Goal: Task Accomplishment & Management: Use online tool/utility

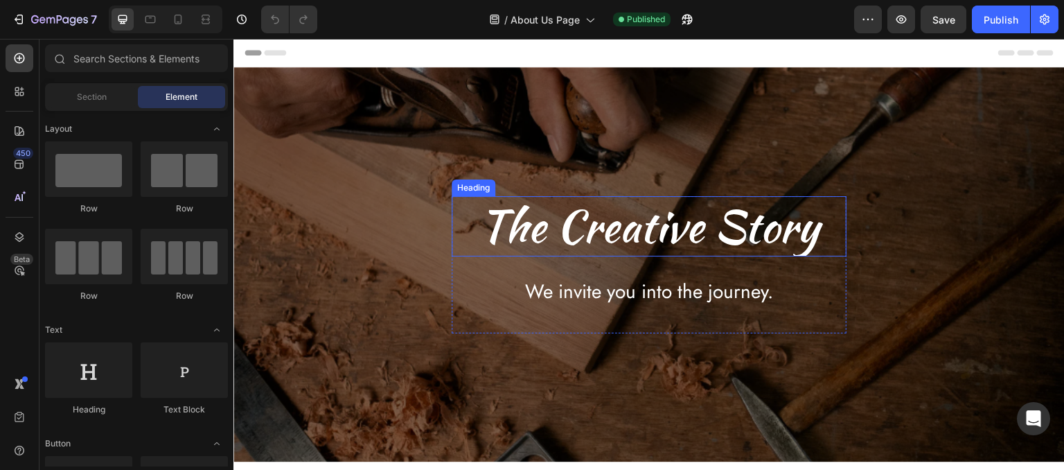
click at [554, 234] on h2 "The Creative Story" at bounding box center [649, 226] width 395 height 60
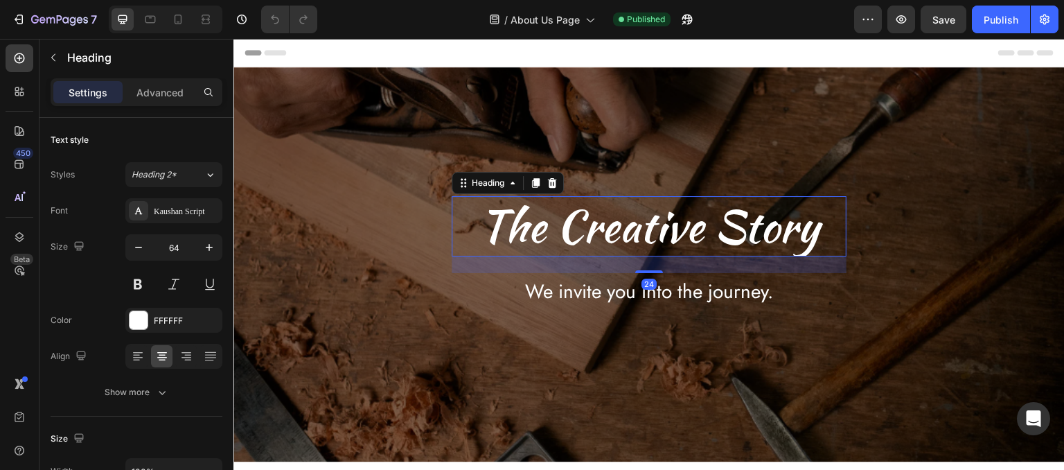
click at [554, 234] on h2 "The Creative Story" at bounding box center [649, 226] width 395 height 60
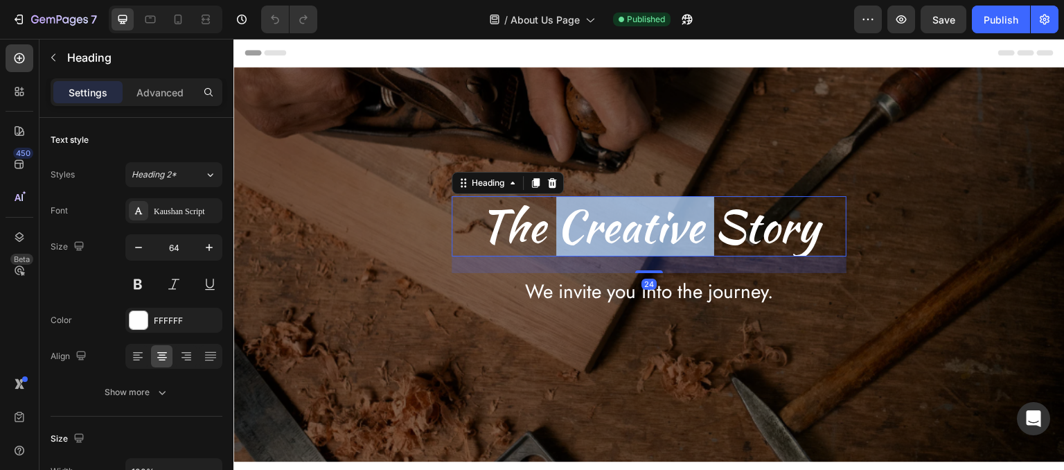
click at [554, 234] on p "The Creative Story" at bounding box center [649, 225] width 392 height 57
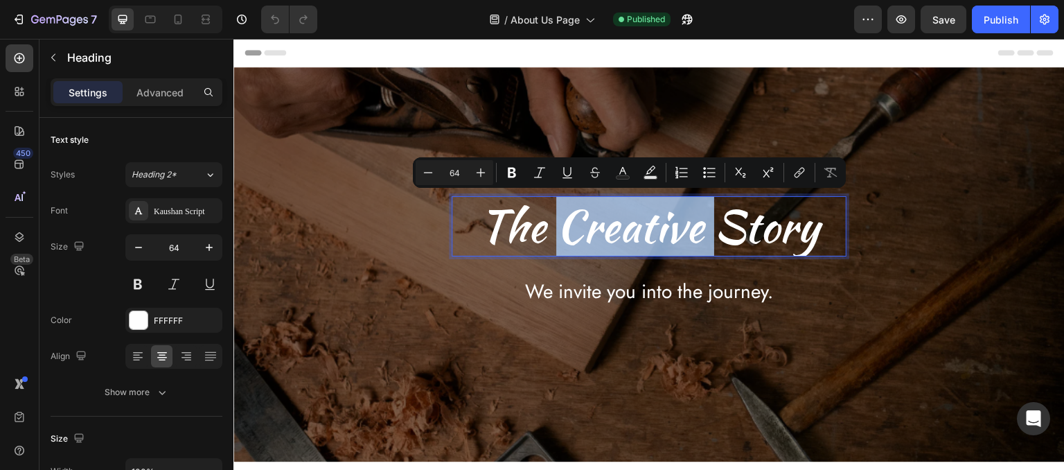
click at [554, 234] on p "The Creative Story" at bounding box center [649, 225] width 392 height 57
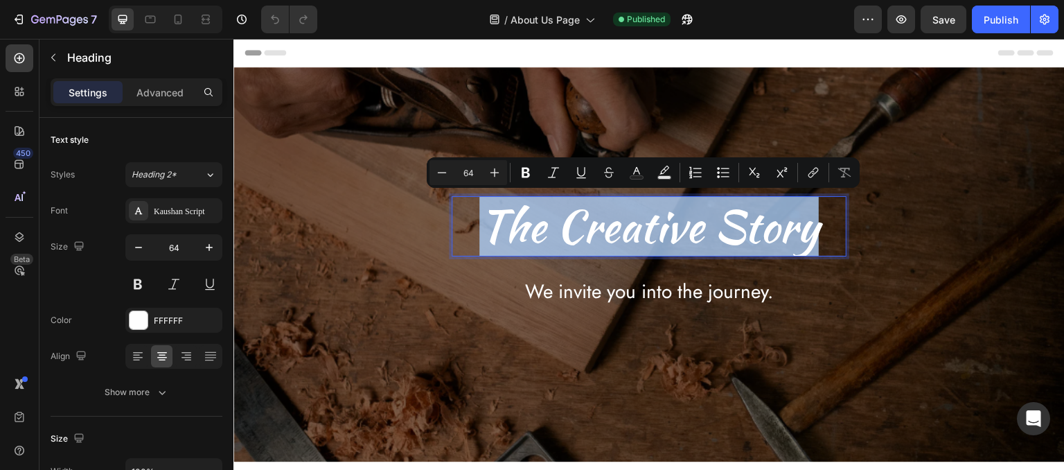
click at [554, 234] on p "The Creative Story" at bounding box center [649, 225] width 392 height 57
click at [689, 240] on p "The Creative Story" at bounding box center [649, 225] width 392 height 57
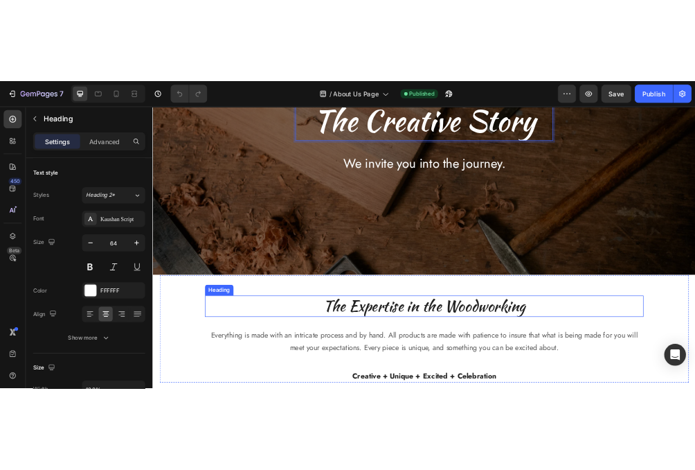
scroll to position [282, 0]
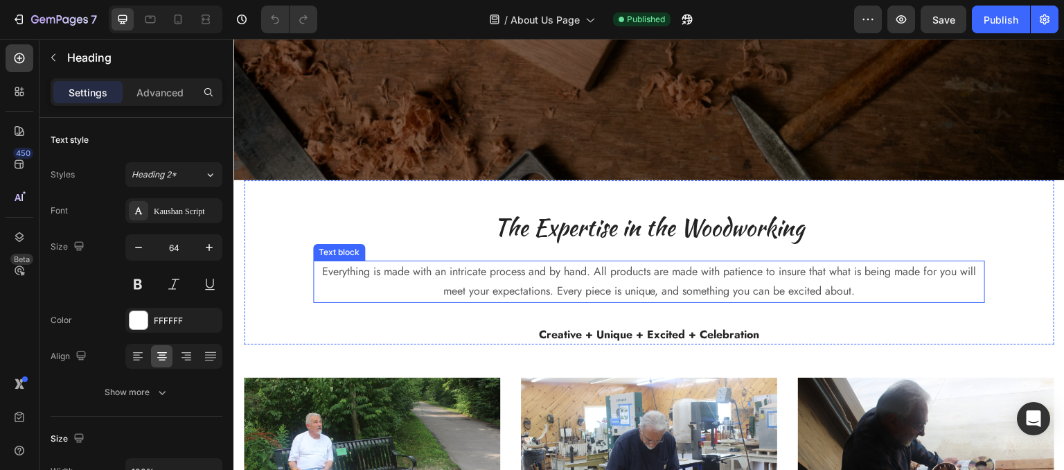
click at [666, 274] on p "Everything is made with an intricate process and by hand. All products are made…" at bounding box center [648, 282] width 669 height 40
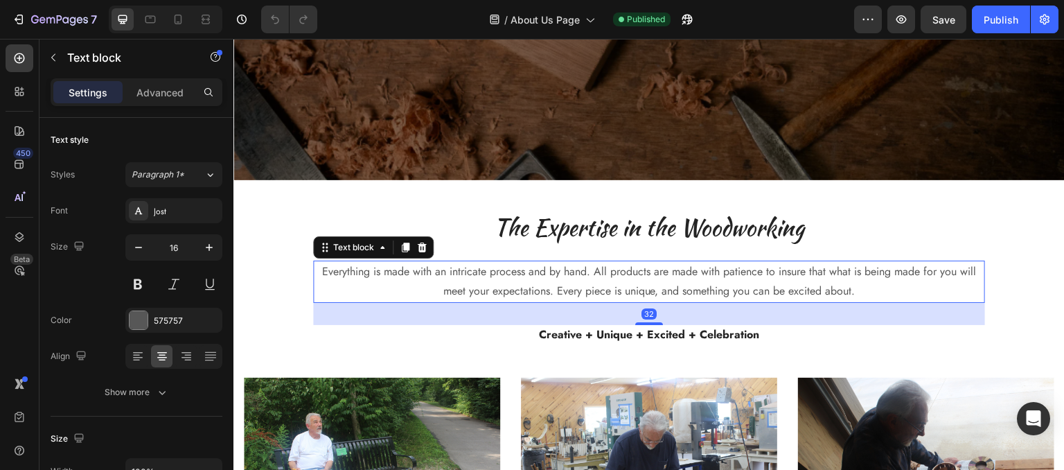
click at [666, 274] on p "Everything is made with an intricate process and by hand. All products are made…" at bounding box center [648, 282] width 669 height 40
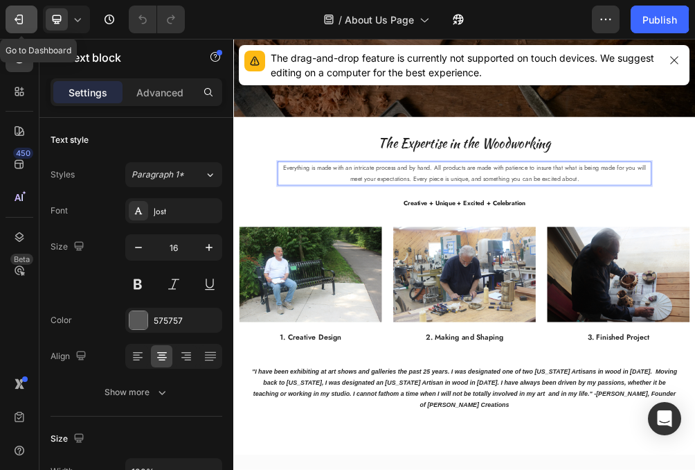
click at [22, 22] on icon "button" at bounding box center [20, 20] width 6 height 10
